Goal: Transaction & Acquisition: Purchase product/service

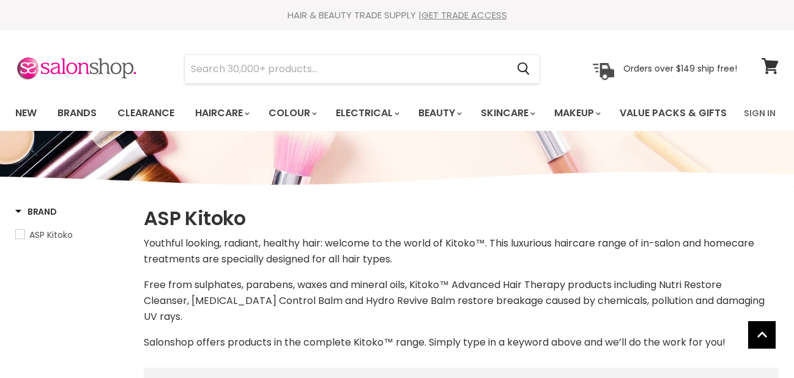
select select "manual"
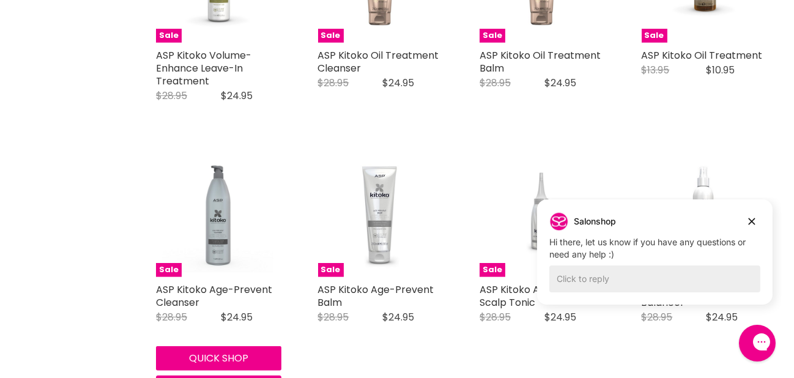
scroll to position [843, 0]
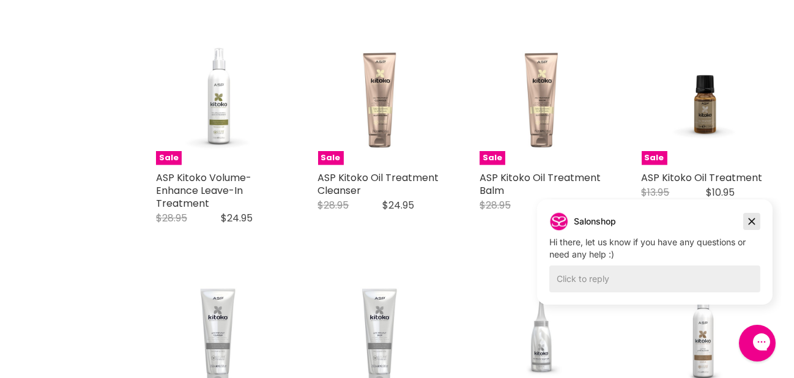
click at [752, 215] on icon "Dismiss campaign" at bounding box center [751, 221] width 12 height 15
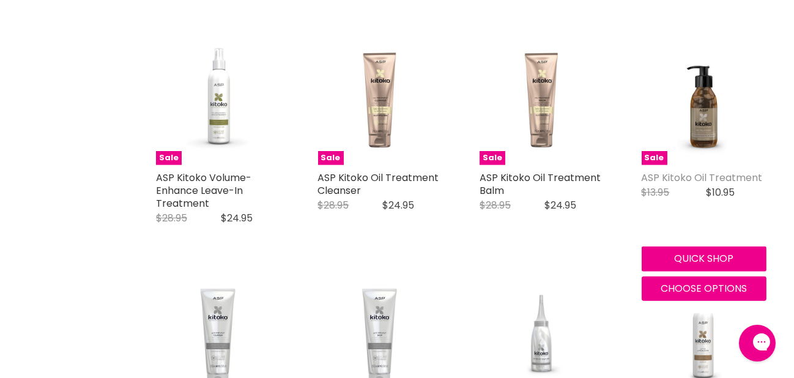
click at [729, 185] on link "ASP Kitoko Oil Treatment" at bounding box center [701, 178] width 121 height 14
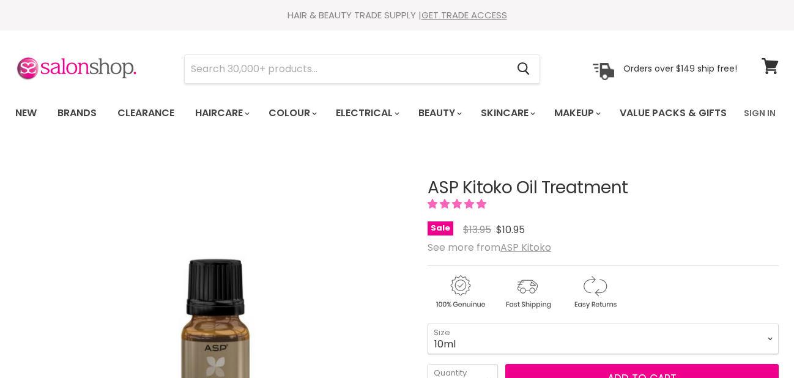
scroll to position [122, 0]
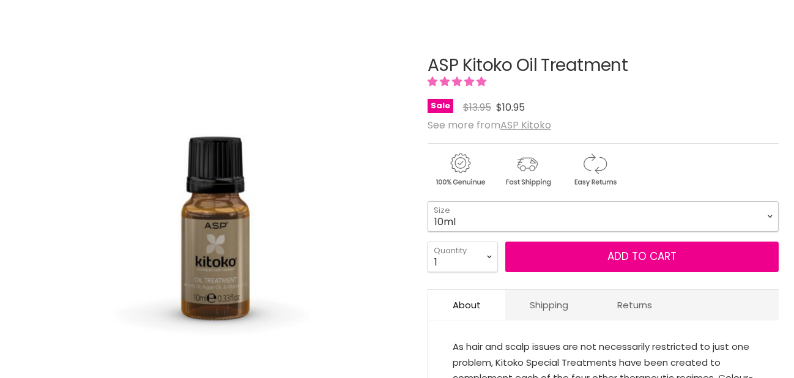
click at [511, 232] on select "10ml 115ml 290ml" at bounding box center [602, 216] width 351 height 31
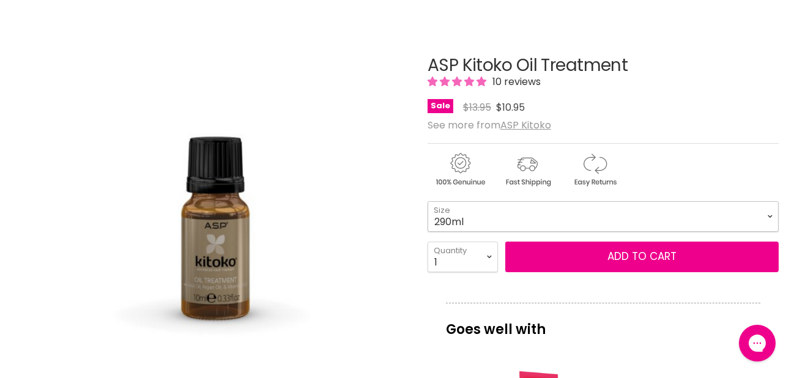
click at [427, 232] on select "10ml 115ml 290ml" at bounding box center [602, 216] width 351 height 31
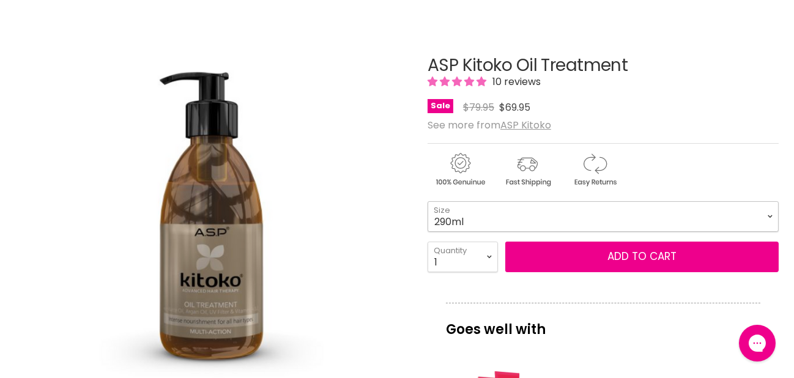
scroll to position [183, 0]
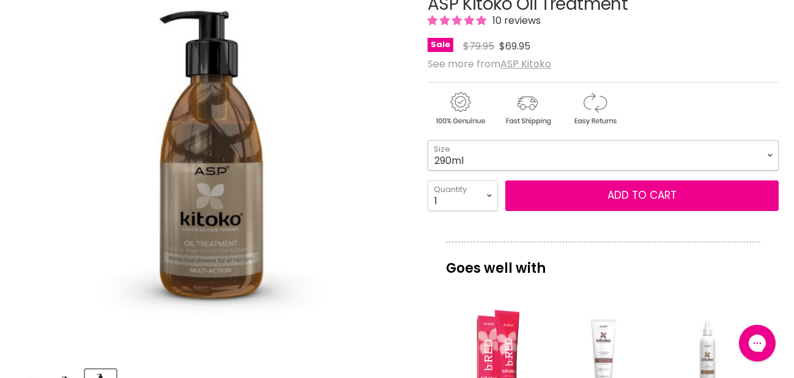
click at [457, 171] on select "10ml 115ml 290ml" at bounding box center [602, 155] width 351 height 31
click at [427, 171] on select "10ml 115ml 290ml" at bounding box center [602, 155] width 351 height 31
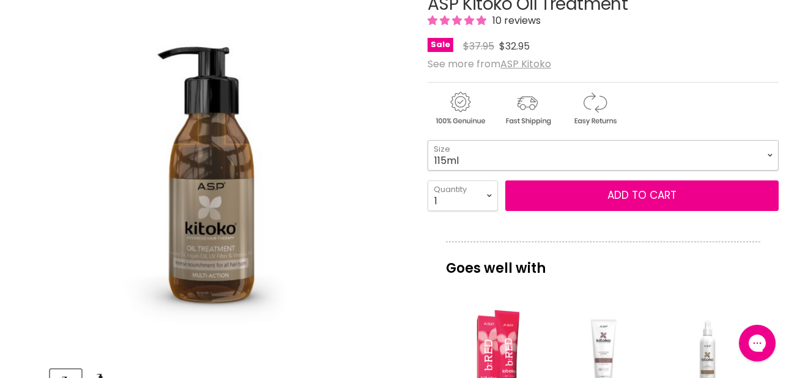
click at [465, 171] on select "10ml 115ml 290ml" at bounding box center [602, 155] width 351 height 31
click at [427, 171] on select "10ml 115ml 290ml" at bounding box center [602, 155] width 351 height 31
select select "290ml"
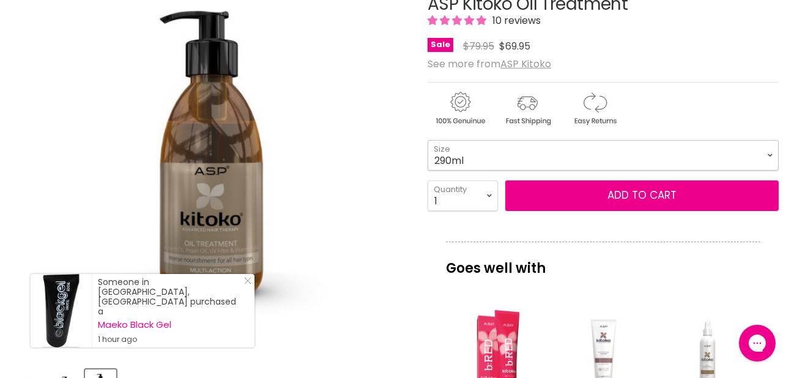
scroll to position [245, 0]
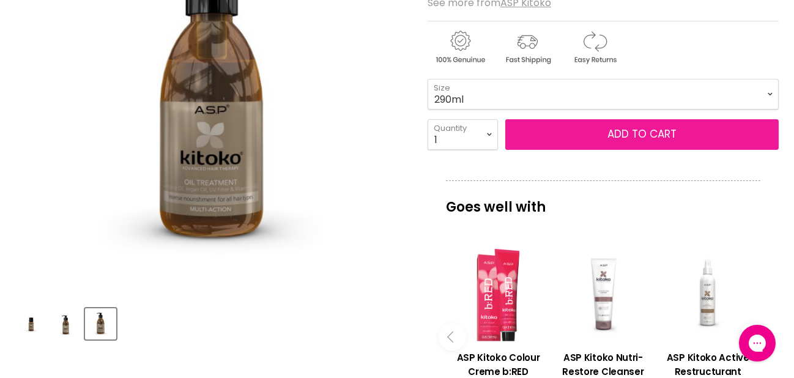
click at [737, 150] on button "Add to cart" at bounding box center [641, 134] width 273 height 31
click at [724, 150] on button "Add to cart" at bounding box center [641, 134] width 273 height 31
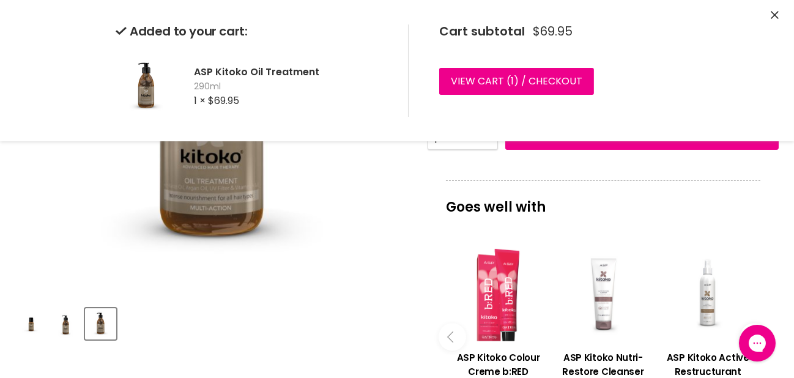
click at [391, 240] on img "ASP Kitoko Oil Treatment image. Click or Scroll to Zoom." at bounding box center [211, 98] width 393 height 391
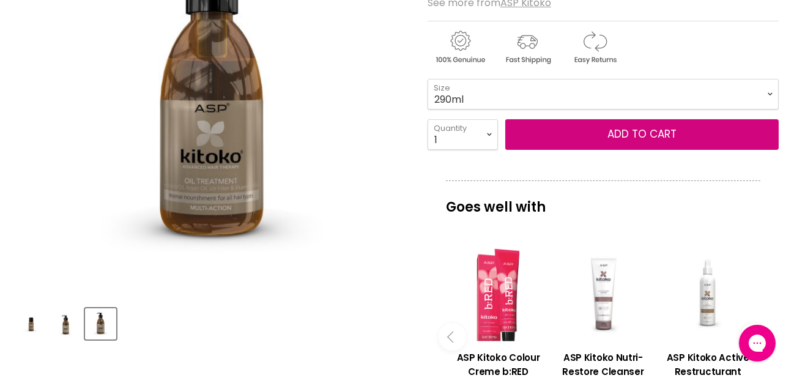
scroll to position [0, 0]
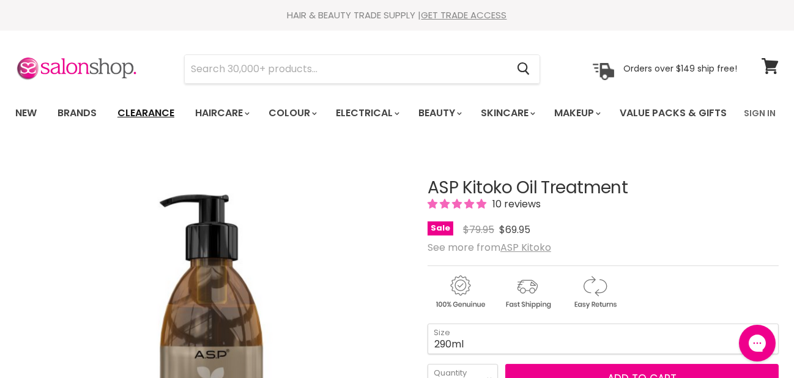
click at [145, 115] on link "Clearance" at bounding box center [145, 113] width 75 height 26
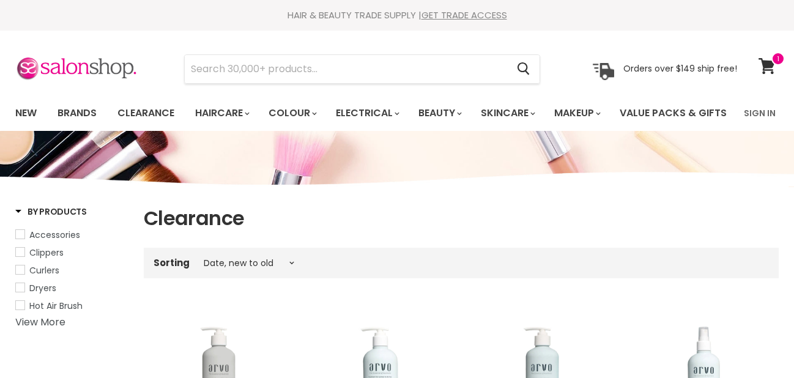
select select "created-descending"
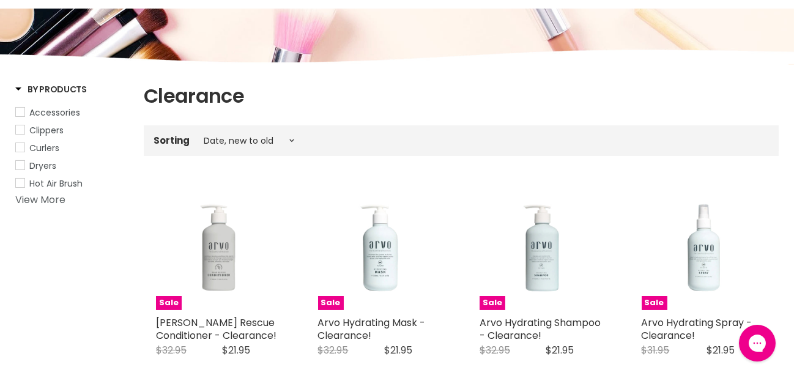
click at [29, 207] on link "View More" at bounding box center [40, 200] width 50 height 14
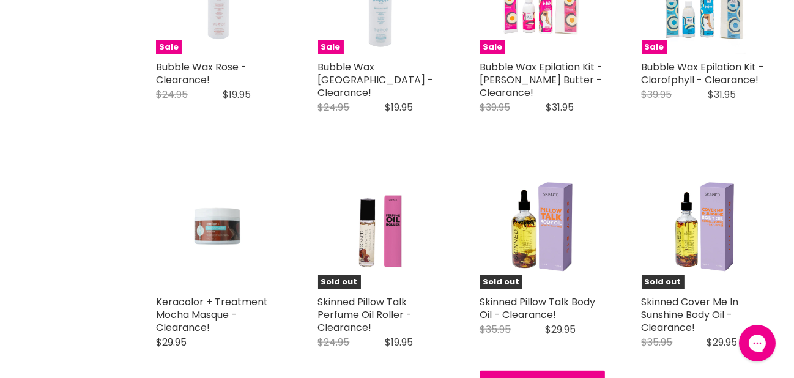
scroll to position [2262, 0]
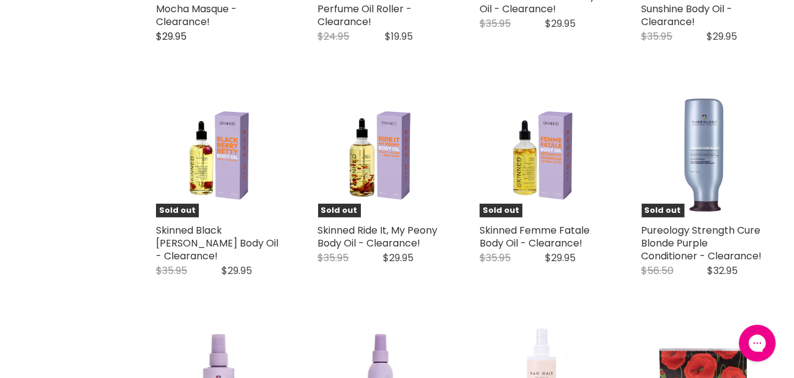
scroll to position [2751, 0]
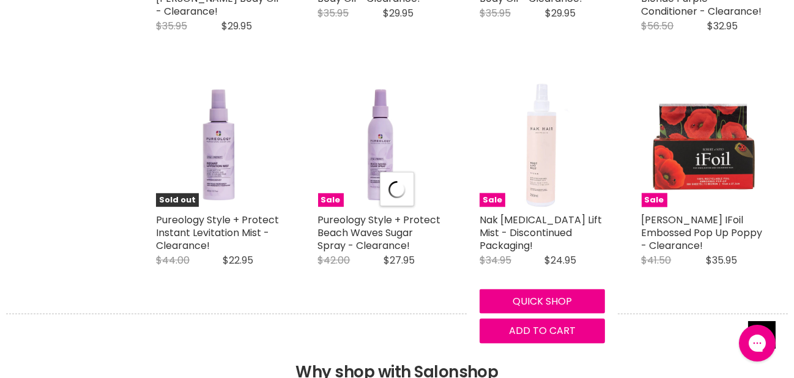
select select "created-descending"
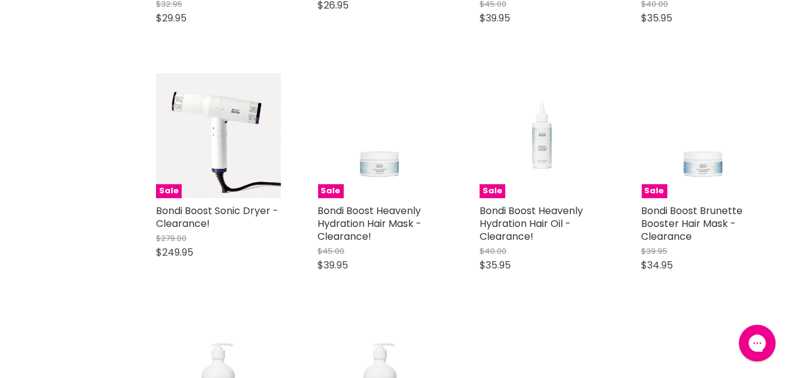
scroll to position [5563, 0]
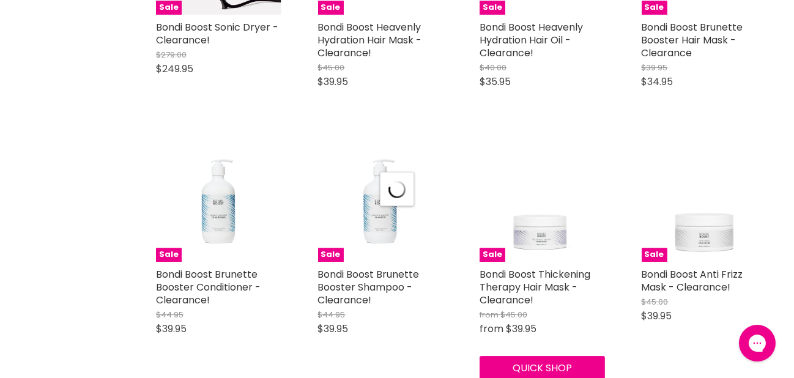
select select "created-descending"
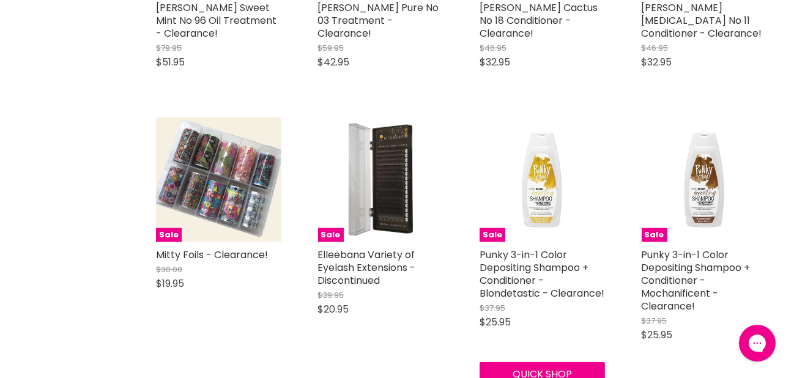
scroll to position [8681, 0]
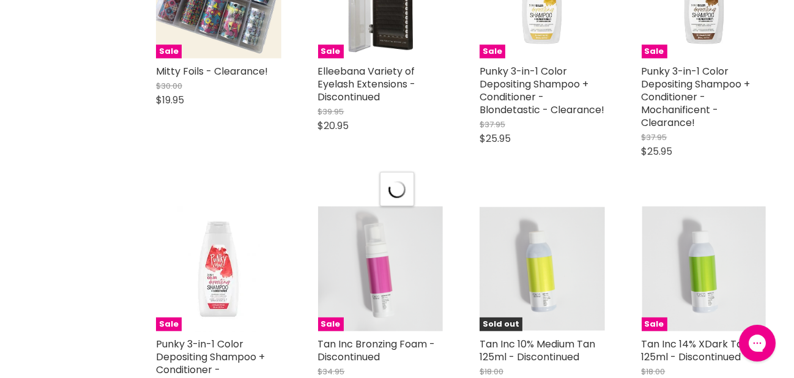
select select "created-descending"
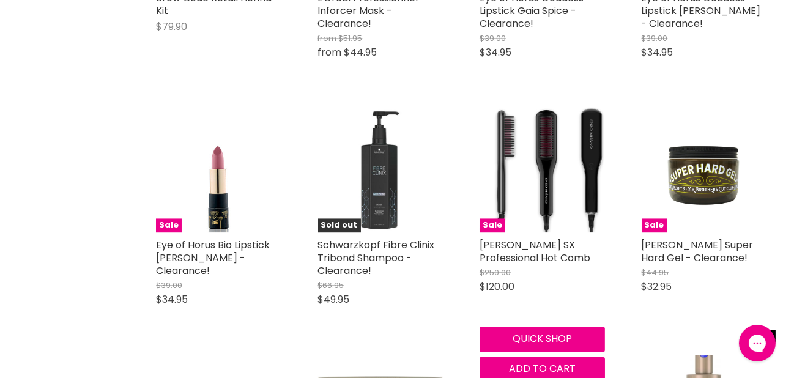
scroll to position [10323, 0]
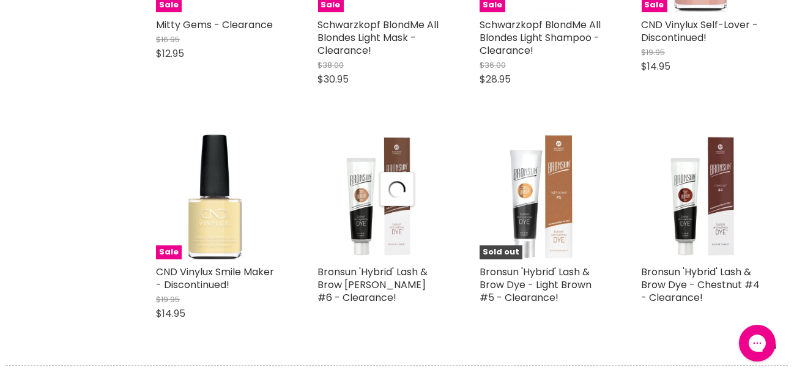
select select "created-descending"
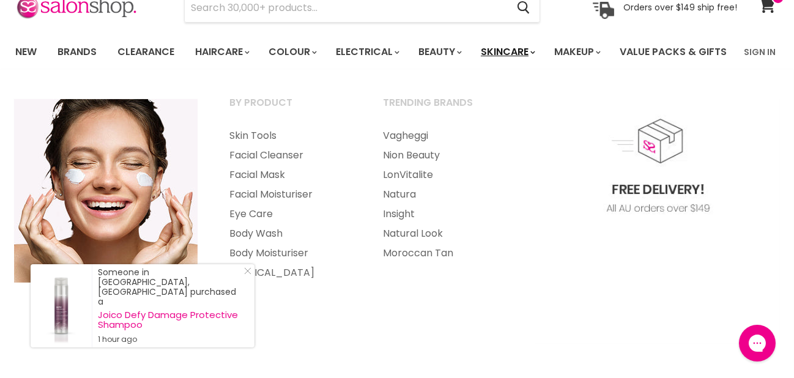
scroll to position [122, 0]
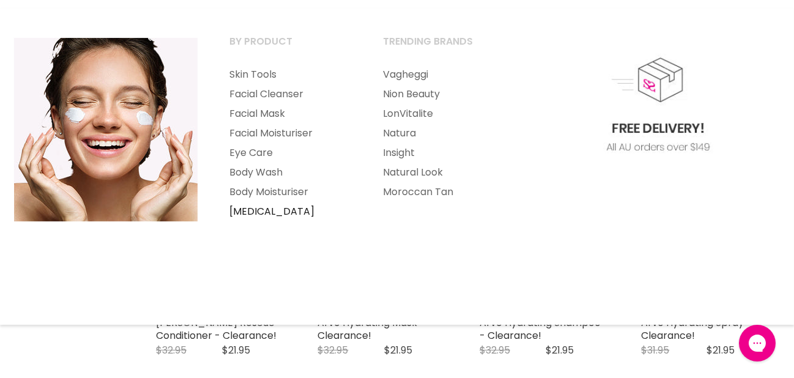
click at [263, 221] on link "[MEDICAL_DATA]" at bounding box center [289, 212] width 151 height 20
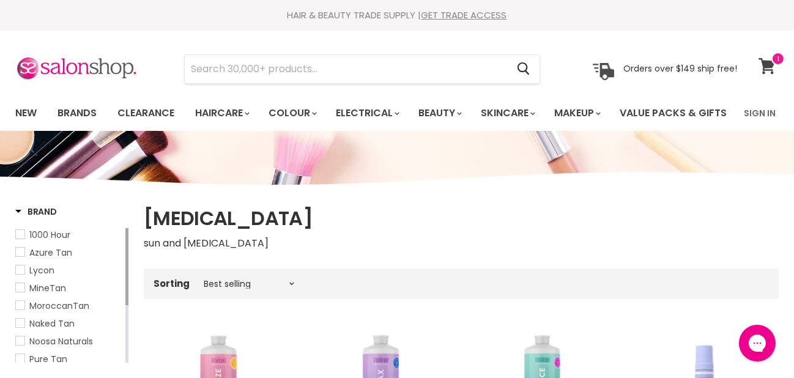
click at [769, 63] on icon at bounding box center [766, 66] width 17 height 16
